Goal: Task Accomplishment & Management: Complete application form

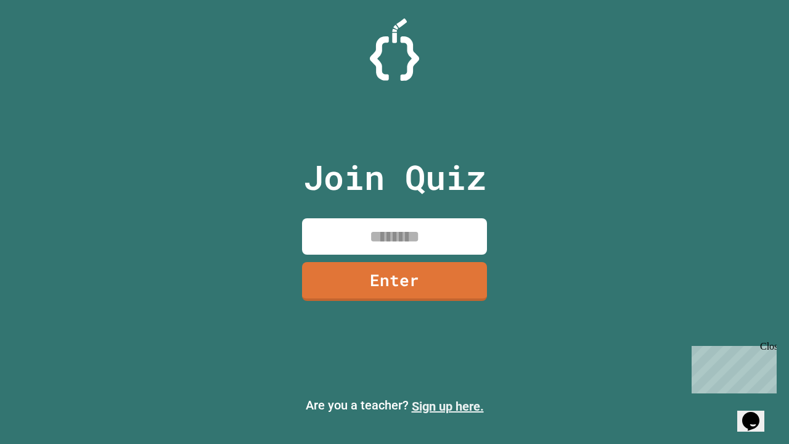
click at [448, 406] on link "Sign up here." at bounding box center [448, 406] width 72 height 15
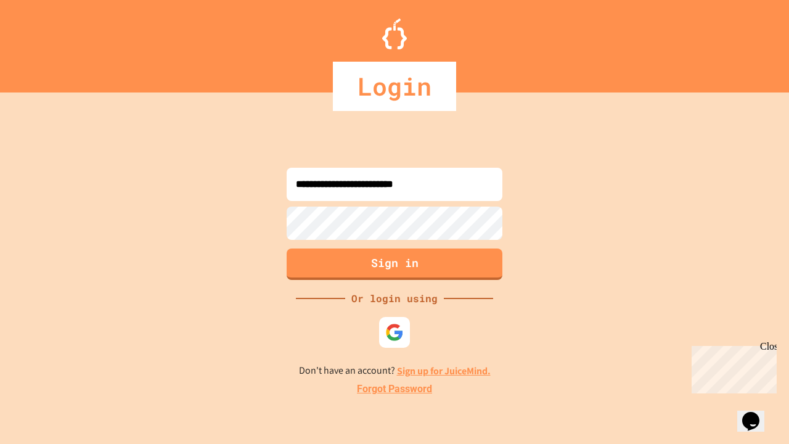
type input "**********"
